Goal: Task Accomplishment & Management: Complete application form

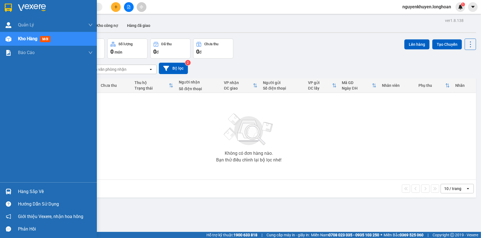
click at [12, 191] on div at bounding box center [9, 191] width 10 height 10
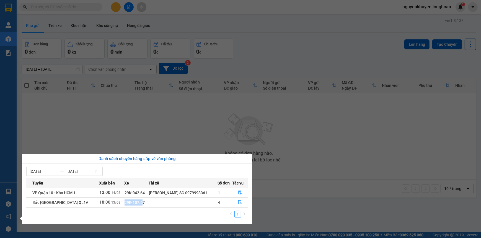
drag, startPoint x: 138, startPoint y: 202, endPoint x: 125, endPoint y: 203, distance: 13.3
click at [125, 203] on span "29K-107.57" at bounding box center [135, 202] width 20 height 4
click at [145, 203] on td "29K-107.57" at bounding box center [136, 202] width 24 height 10
drag, startPoint x: 140, startPoint y: 202, endPoint x: 119, endPoint y: 205, distance: 21.4
click at [124, 205] on td "29K-107.57" at bounding box center [136, 202] width 24 height 10
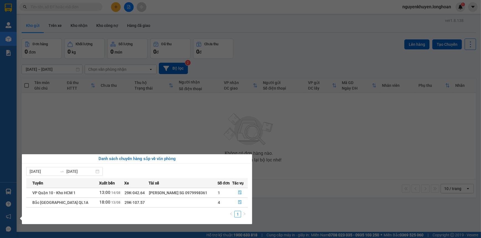
click at [149, 198] on td at bounding box center [183, 202] width 69 height 10
click at [241, 203] on icon "file-done" at bounding box center [240, 202] width 4 height 4
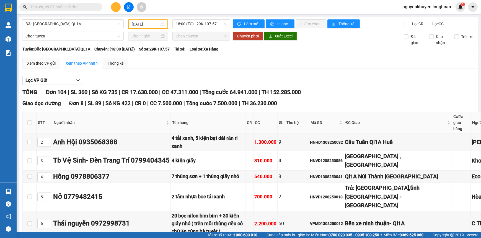
type input "[DATE]"
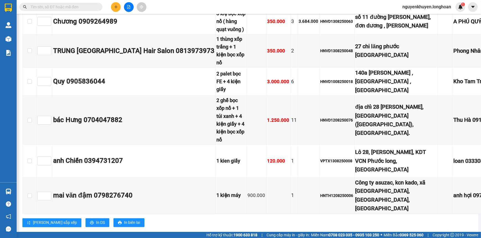
scroll to position [3790, 0]
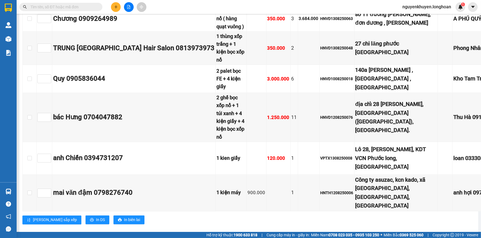
checkbox input "true"
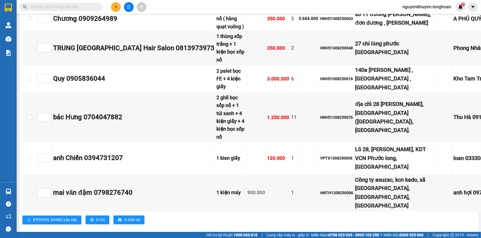
checkbox input "true"
checkbox input "false"
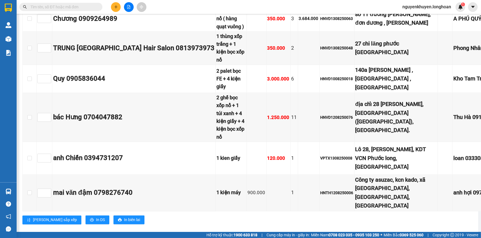
checkbox input "false"
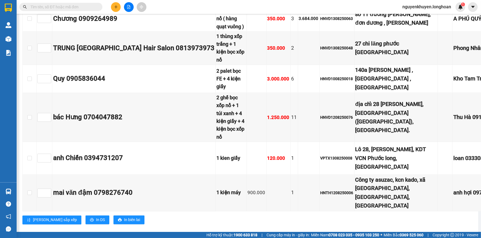
checkbox input "true"
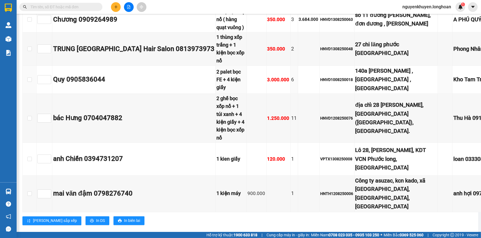
scroll to position [3790, 0]
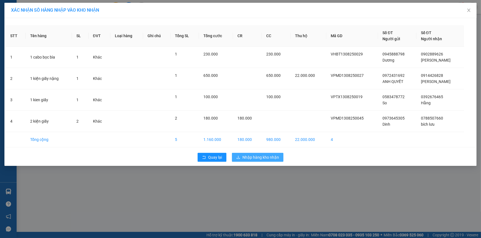
click at [258, 158] on span "Nhập hàng kho nhận" at bounding box center [261, 157] width 37 height 6
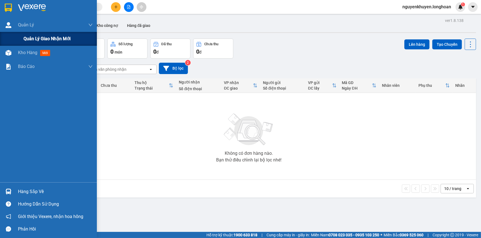
click at [31, 42] on span "Quản lý giao nhận mới" at bounding box center [47, 38] width 47 height 7
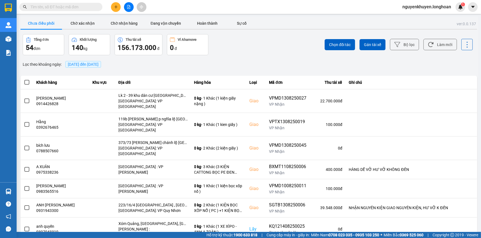
click at [99, 62] on span "[DATE] đến [DATE]" at bounding box center [83, 64] width 31 height 4
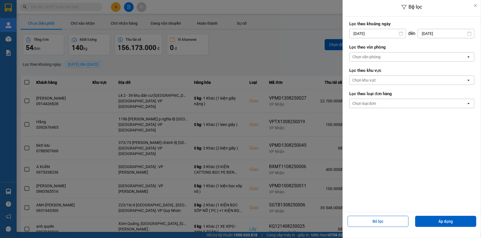
click at [395, 57] on div "Chọn văn phòng" at bounding box center [408, 56] width 117 height 9
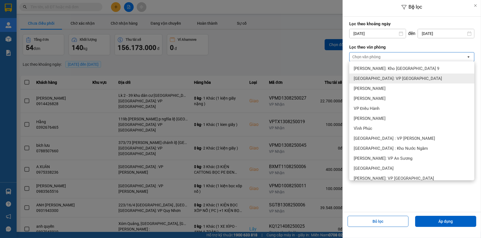
click at [392, 80] on span "[GEOGRAPHIC_DATA]: VP [GEOGRAPHIC_DATA]" at bounding box center [398, 79] width 88 height 6
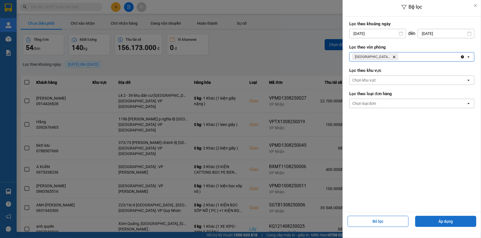
click at [440, 222] on button "Áp dụng" at bounding box center [445, 220] width 61 height 11
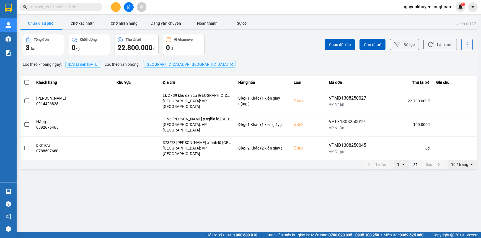
click at [28, 82] on span at bounding box center [26, 82] width 5 height 5
click at [24, 79] on input "checkbox" at bounding box center [24, 79] width 0 height 0
click at [28, 81] on span at bounding box center [26, 82] width 5 height 5
click at [24, 79] on input "checkbox" at bounding box center [24, 79] width 0 height 0
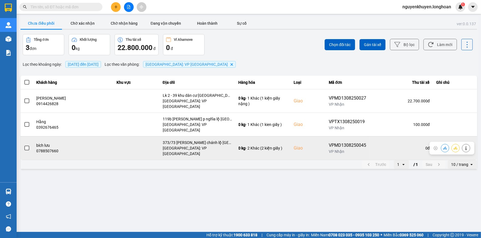
click at [28, 145] on span at bounding box center [26, 147] width 5 height 5
click at [24, 145] on input "checkbox" at bounding box center [24, 145] width 0 height 0
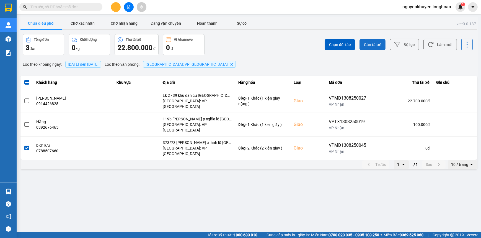
click at [381, 45] on span "Gán tài xế" at bounding box center [372, 45] width 17 height 6
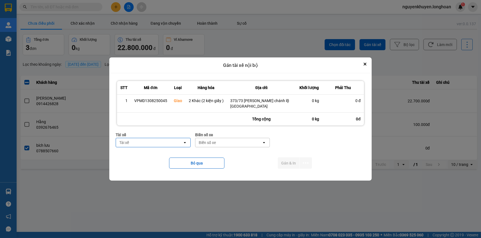
click at [134, 142] on div "Tài xế" at bounding box center [149, 142] width 67 height 9
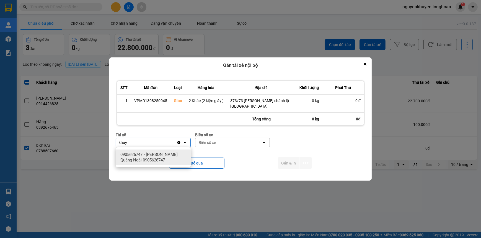
type input "khuy"
click at [149, 157] on span "0905626747 - [PERSON_NAME] Quảng Ngãi 0905626747" at bounding box center [154, 157] width 68 height 11
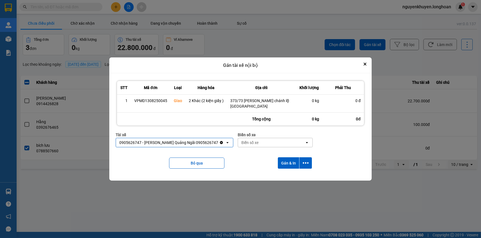
click at [262, 140] on div "Biển số xe" at bounding box center [271, 142] width 67 height 9
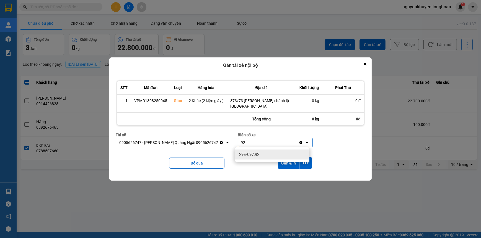
type input "92"
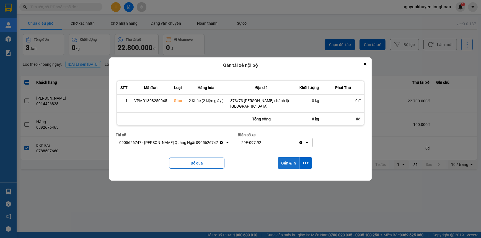
click at [289, 165] on button "Gán & In" at bounding box center [288, 162] width 21 height 11
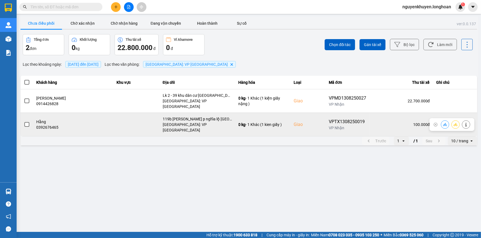
click at [26, 122] on span at bounding box center [26, 124] width 5 height 5
click at [24, 121] on input "checkbox" at bounding box center [24, 121] width 0 height 0
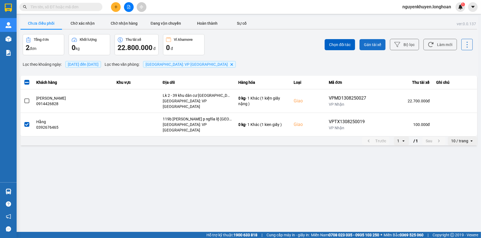
click at [368, 43] on span "Gán tài xế" at bounding box center [372, 45] width 17 height 6
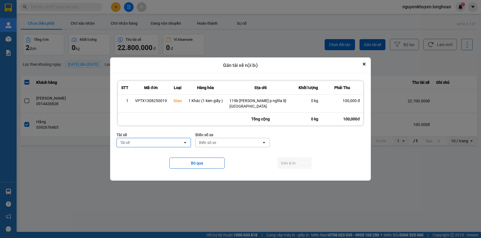
click at [146, 142] on div "Tài xế" at bounding box center [150, 142] width 66 height 9
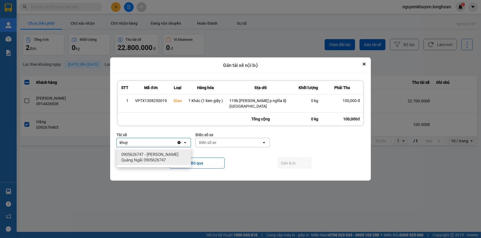
type input "khuy"
click at [161, 158] on span "0905626747 - [PERSON_NAME] Quảng Ngãi 0905626747" at bounding box center [155, 157] width 68 height 11
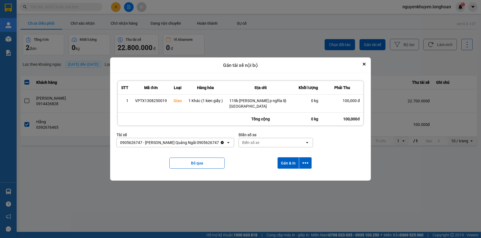
click at [277, 145] on div "Biển số xe" at bounding box center [272, 142] width 66 height 9
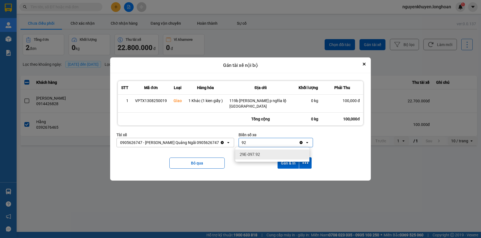
type input "92"
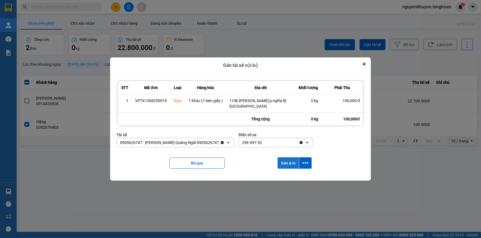
click at [290, 161] on button "Gán & In" at bounding box center [288, 162] width 21 height 11
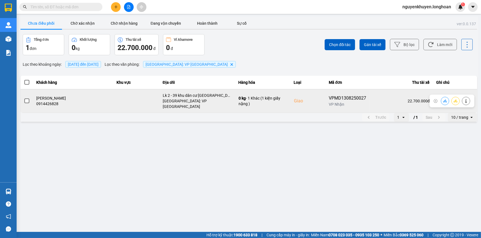
click at [25, 98] on span at bounding box center [26, 100] width 5 height 5
click at [24, 98] on input "checkbox" at bounding box center [24, 98] width 0 height 0
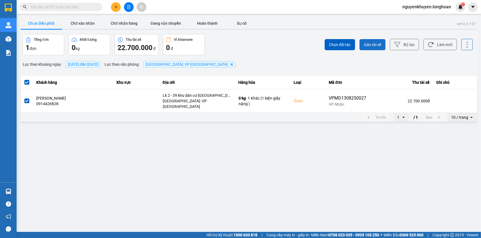
click at [371, 44] on span "Gán tài xế" at bounding box center [372, 45] width 17 height 6
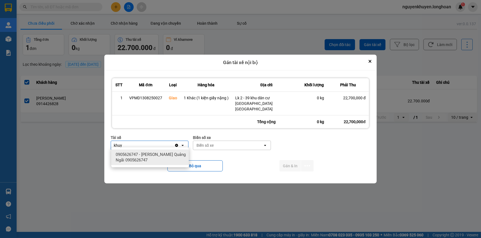
type input "khuy"
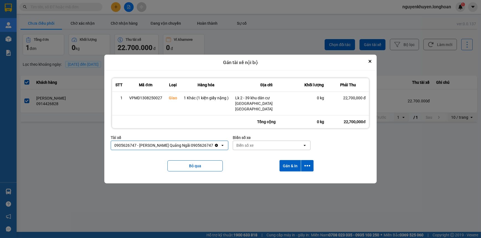
click at [250, 142] on div "Biển số xe" at bounding box center [245, 145] width 17 height 6
type input "92"
click at [288, 161] on button "Gán & In" at bounding box center [290, 165] width 21 height 11
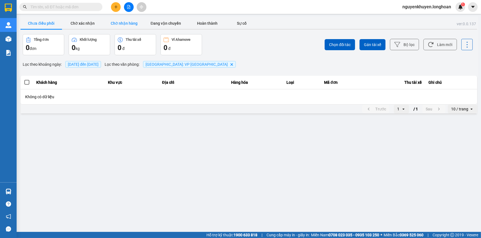
click at [127, 24] on button "Chờ nhận hàng" at bounding box center [125, 23] width 42 height 11
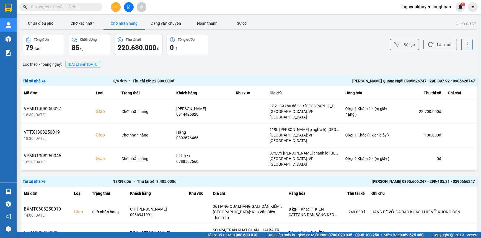
click at [99, 63] on span "[DATE] đến [DATE]" at bounding box center [83, 64] width 31 height 4
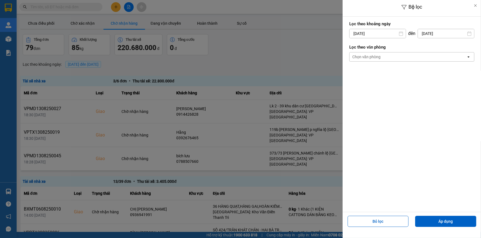
click at [366, 57] on div "Chọn văn phòng" at bounding box center [367, 57] width 28 height 6
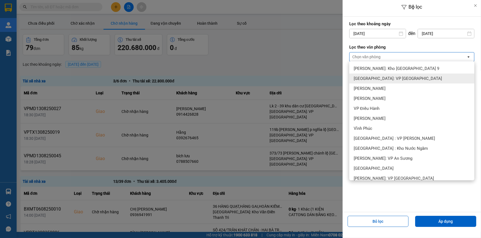
click at [367, 74] on div "[GEOGRAPHIC_DATA]: VP [GEOGRAPHIC_DATA]" at bounding box center [412, 78] width 125 height 10
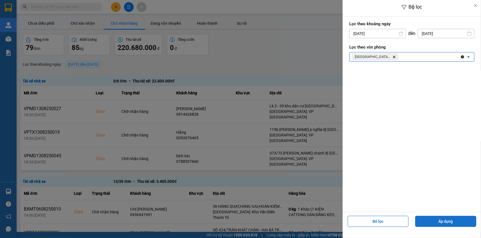
click at [445, 220] on button "Áp dụng" at bounding box center [445, 220] width 61 height 11
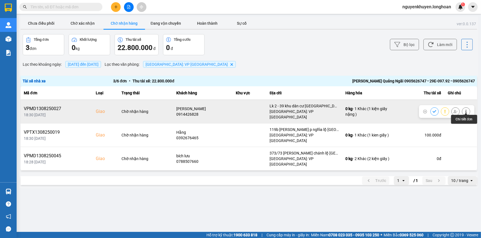
click at [465, 110] on icon at bounding box center [467, 111] width 4 height 4
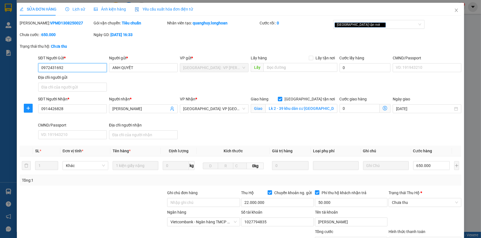
type input "0972431692"
type input "ANH QUYẾT"
type input "0914426828"
type input "[PERSON_NAME]"
checkbox input "true"
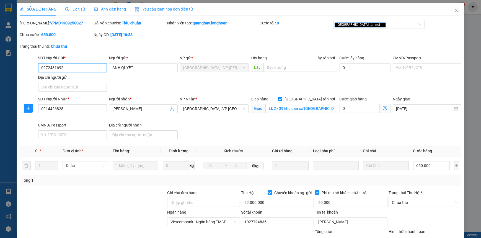
type input "Lk 2 - 39 khu dân cư [GEOGRAPHIC_DATA] [GEOGRAPHIC_DATA]"
type input "650.000"
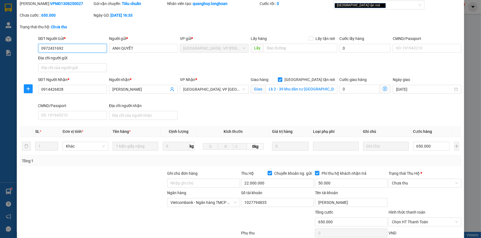
scroll to position [55, 0]
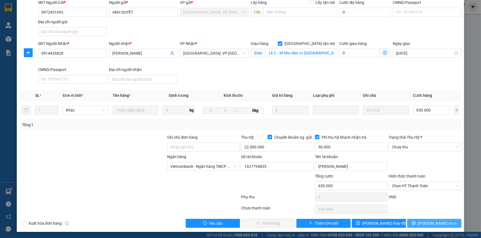
click at [435, 223] on span "[PERSON_NAME] và In" at bounding box center [437, 223] width 39 height 6
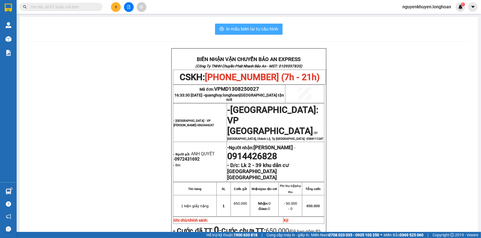
click at [254, 29] on span "In mẫu biên lai tự cấu hình" at bounding box center [252, 28] width 52 height 7
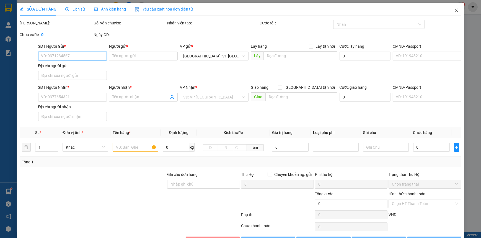
type input "0972431692"
type input "ANH QUYẾT"
type input "0914426828"
type input "[PERSON_NAME]"
checkbox input "true"
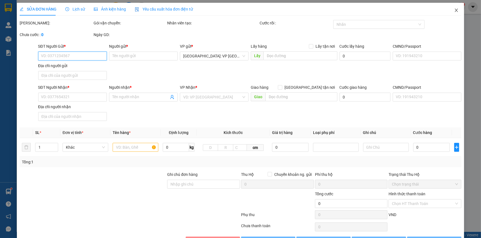
type input "Lk 2 - 39 khu dân cư [GEOGRAPHIC_DATA] [GEOGRAPHIC_DATA]"
type input "650.000"
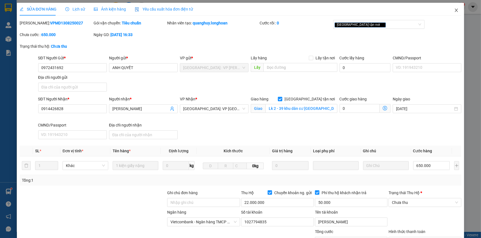
click at [455, 11] on icon "close" at bounding box center [457, 10] width 4 height 4
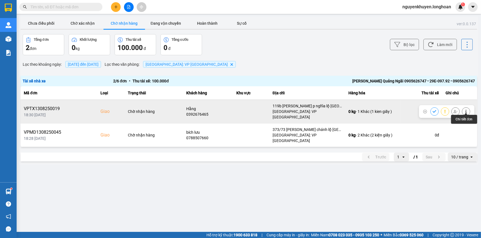
click at [468, 110] on icon at bounding box center [467, 111] width 4 height 4
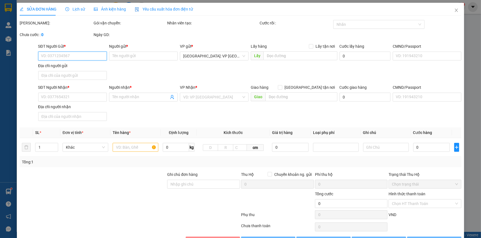
type input "0583478772"
type input "So"
type input "0392676465"
type input "Hằng"
checkbox input "true"
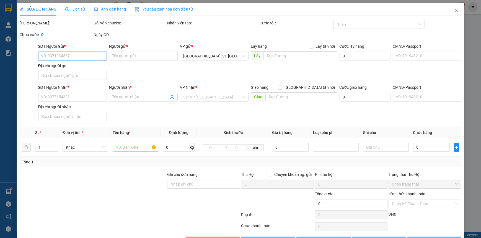
type input "119b [PERSON_NAME] p nghĩa lộ [GEOGRAPHIC_DATA]"
type input "100.000"
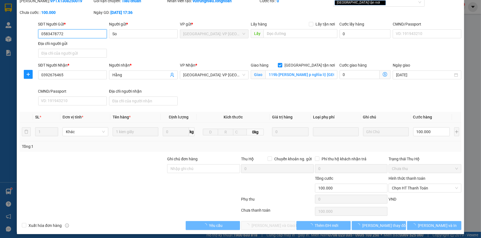
scroll to position [24, 0]
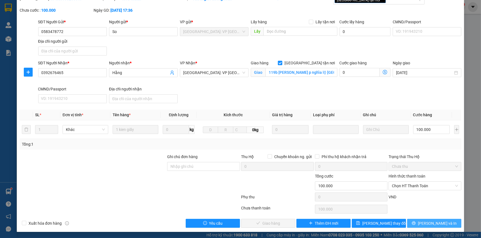
click at [427, 222] on span "[PERSON_NAME] và In" at bounding box center [437, 223] width 39 height 6
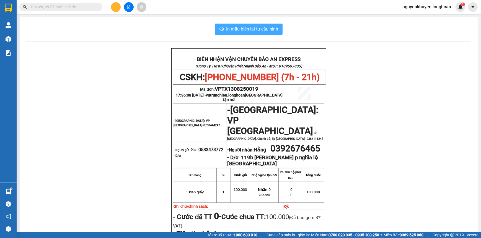
click at [239, 27] on span "In mẫu biên lai tự cấu hình" at bounding box center [252, 28] width 52 height 7
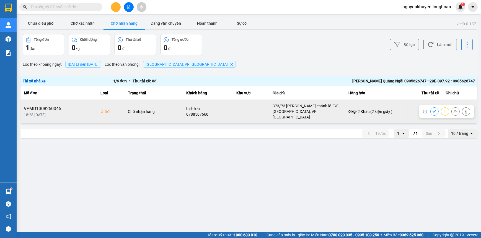
click at [463, 109] on button at bounding box center [467, 111] width 8 height 10
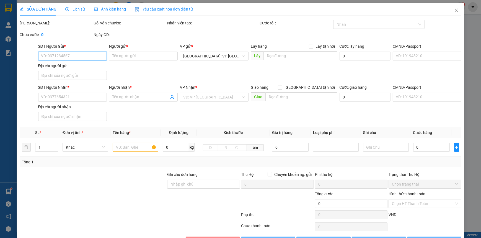
type input "0973645305"
type input "Dinh"
type input "0788507660"
type input "bích lưu"
checkbox input "true"
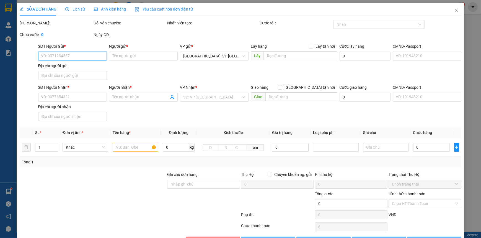
type input "373/73 [PERSON_NAME] chánh lộ [GEOGRAPHIC_DATA]"
type input "180.000"
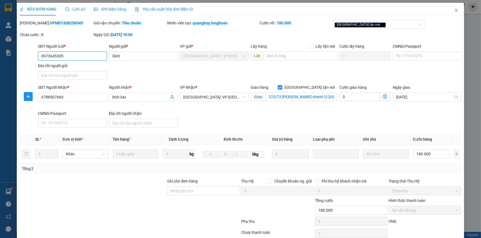
scroll to position [18, 0]
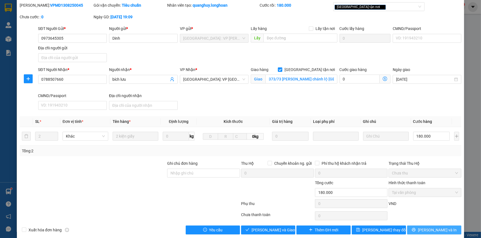
click at [419, 229] on button "[PERSON_NAME] và In" at bounding box center [434, 229] width 54 height 9
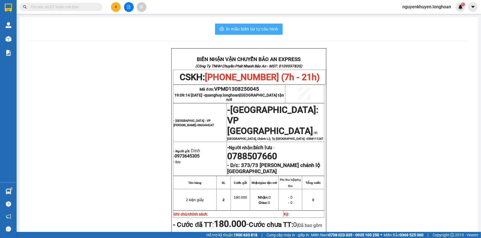
click at [265, 24] on button "In mẫu biên lai tự cấu hình" at bounding box center [249, 29] width 68 height 11
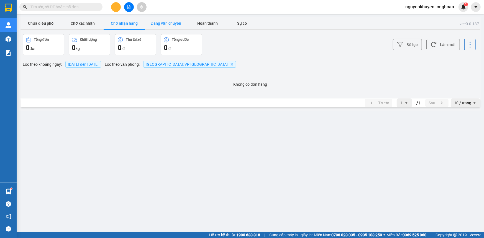
click at [173, 22] on button "Đang vận chuyển" at bounding box center [166, 23] width 42 height 11
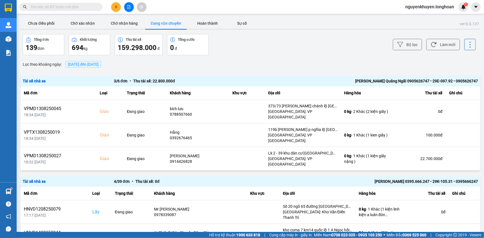
click at [101, 66] on span "[DATE] đến [DATE]" at bounding box center [83, 64] width 36 height 7
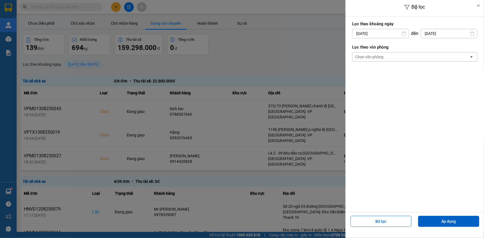
click at [386, 55] on div "Chọn văn phòng" at bounding box center [410, 56] width 117 height 9
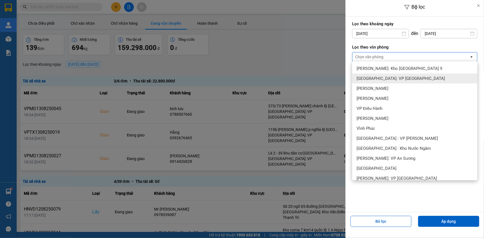
click at [372, 79] on span "[GEOGRAPHIC_DATA]: VP [GEOGRAPHIC_DATA]" at bounding box center [400, 79] width 88 height 6
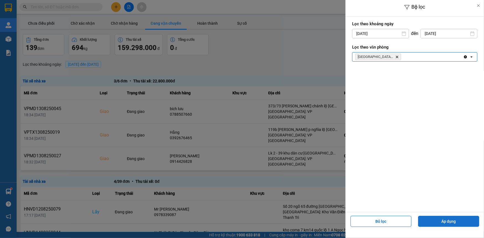
click at [439, 223] on button "Áp dụng" at bounding box center [448, 220] width 61 height 11
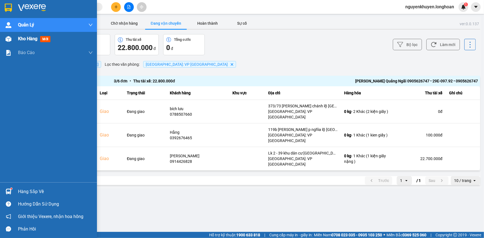
click at [27, 39] on span "Kho hàng" at bounding box center [27, 38] width 19 height 5
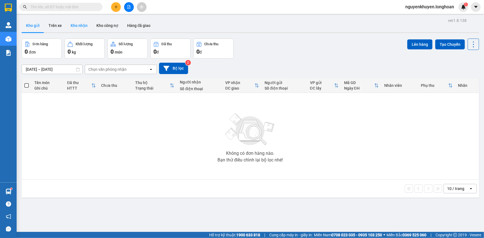
click at [77, 23] on button "Kho nhận" at bounding box center [79, 25] width 26 height 13
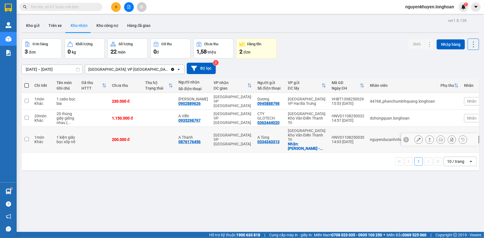
click at [25, 137] on input "checkbox" at bounding box center [27, 139] width 4 height 4
checkbox input "true"
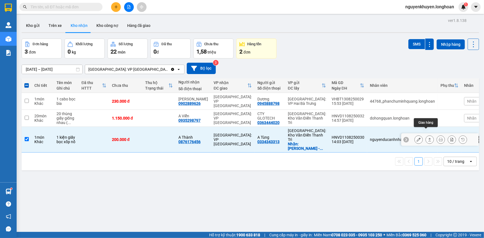
click at [428, 137] on icon at bounding box center [430, 139] width 4 height 4
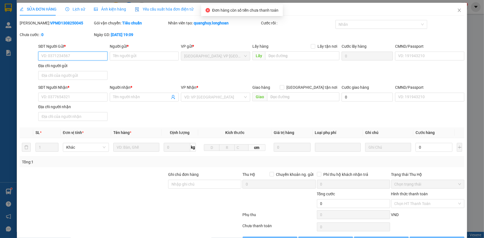
type input "0334343313"
type input "A Tùng"
checkbox input "true"
type input "[PERSON_NAME] - mỹ hào - [GEOGRAPHIC_DATA]"
type input "0876176456"
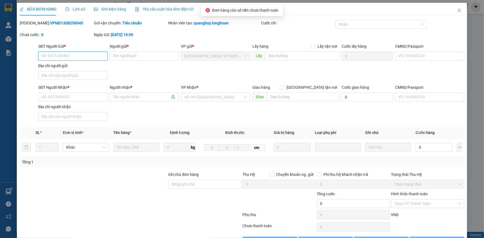
type input "A Thành"
type input "200.000"
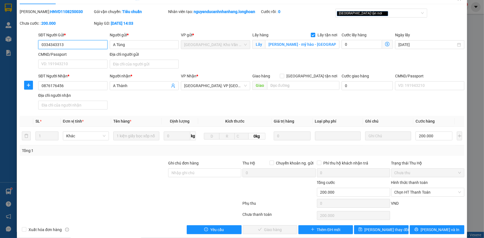
scroll to position [18, 0]
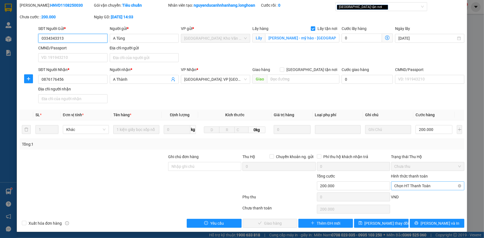
click at [412, 185] on span "Chọn HT Thanh Toán" at bounding box center [427, 185] width 66 height 8
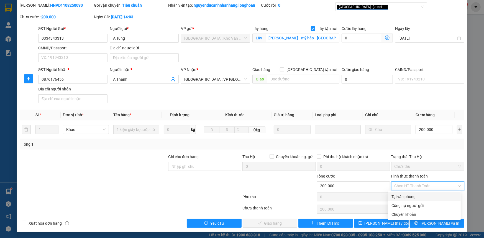
click at [433, 148] on div "Tổng: 1" at bounding box center [242, 144] width 445 height 11
click at [415, 184] on span "Chọn HT Thanh Toán" at bounding box center [427, 185] width 66 height 8
click at [282, 184] on div at bounding box center [279, 182] width 74 height 19
click at [410, 184] on span "Chọn HT Thanh Toán" at bounding box center [427, 185] width 66 height 8
click at [406, 195] on div "Tại văn phòng" at bounding box center [424, 196] width 66 height 6
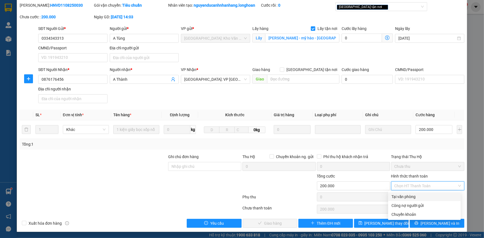
type input "0"
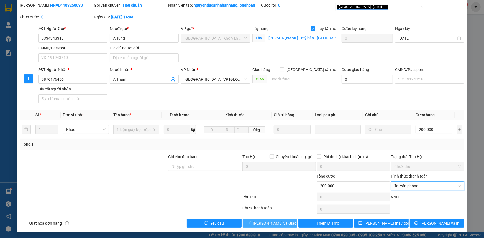
click at [274, 224] on span "[PERSON_NAME] và Giao hàng" at bounding box center [279, 223] width 53 height 6
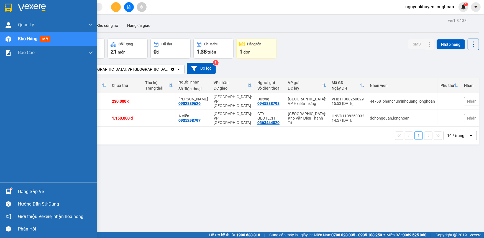
click at [9, 8] on img at bounding box center [8, 8] width 7 height 8
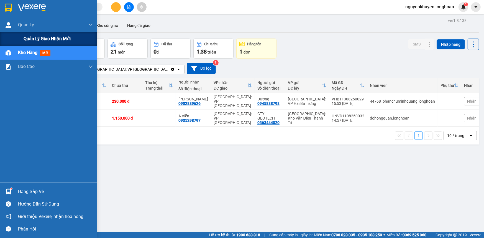
click at [33, 37] on span "Quản lý giao nhận mới" at bounding box center [47, 38] width 47 height 7
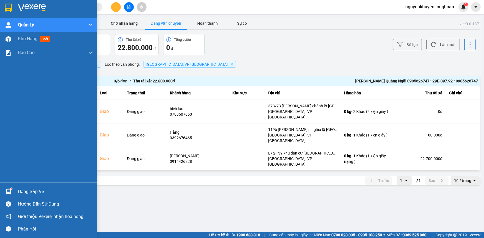
click at [26, 191] on div "Hàng sắp về" at bounding box center [55, 191] width 75 height 8
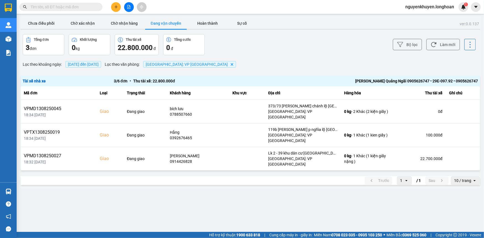
click at [295, 42] on section "Kết quả tìm kiếm ( 0 ) Bộ lọc No Data nguyenkhuyen.longhoan 1 Quản [PERSON_NAME…" at bounding box center [242, 119] width 484 height 238
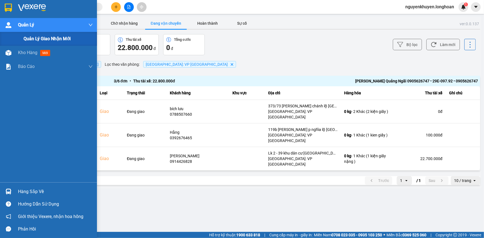
click at [34, 39] on span "Quản lý giao nhận mới" at bounding box center [47, 38] width 47 height 7
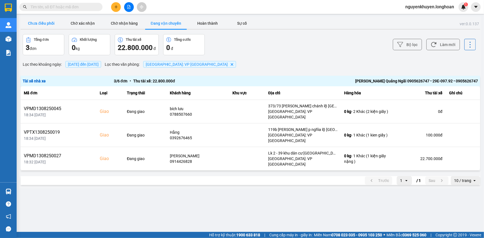
click at [42, 24] on button "Chưa điều phối" at bounding box center [41, 23] width 42 height 11
